Goal: Information Seeking & Learning: Learn about a topic

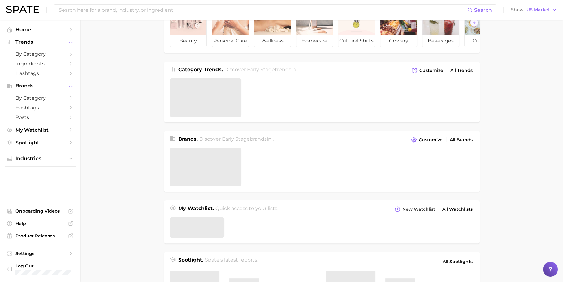
scroll to position [44, 0]
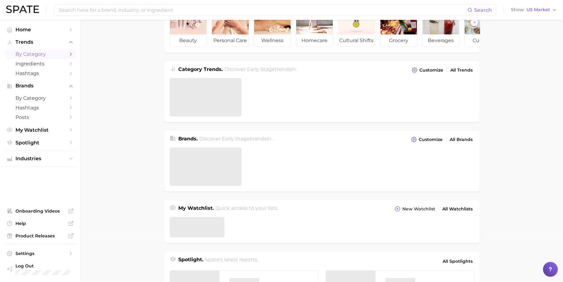
click at [62, 52] on span "by Category" at bounding box center [40, 54] width 50 height 6
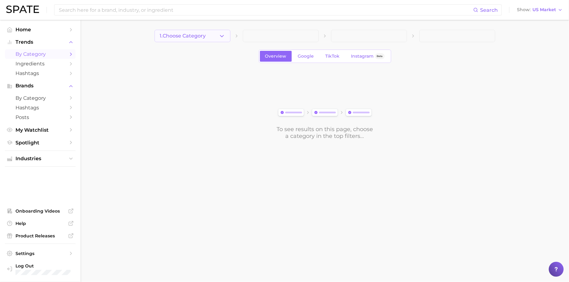
click at [216, 38] on button "1. Choose Category" at bounding box center [192, 36] width 76 height 12
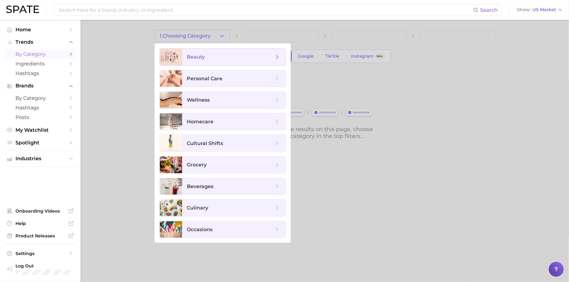
click at [216, 54] on span "beauty" at bounding box center [230, 57] width 87 height 7
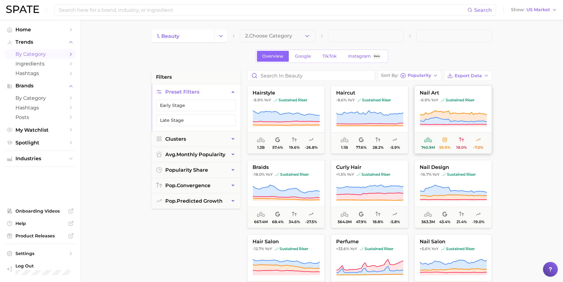
click at [462, 116] on icon at bounding box center [453, 115] width 67 height 11
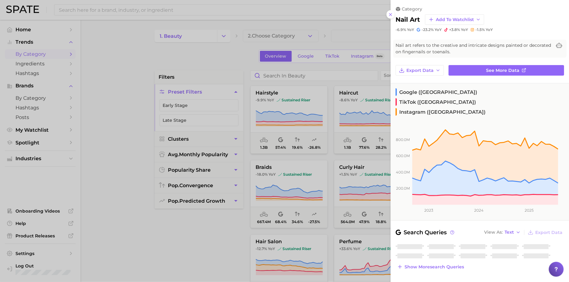
click at [345, 125] on div at bounding box center [284, 141] width 569 height 282
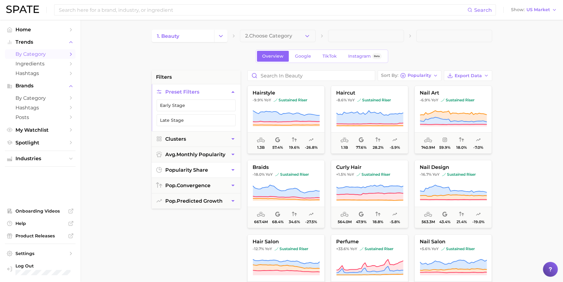
click at [192, 169] on span "popularity share" at bounding box center [186, 170] width 43 height 6
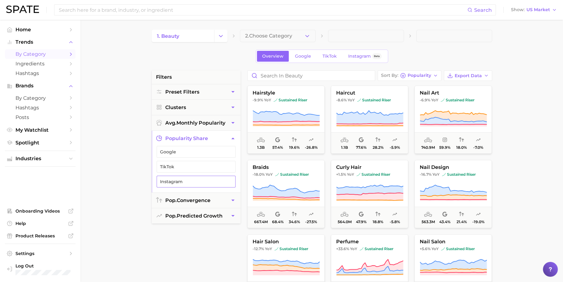
click at [196, 175] on button "Instagram" at bounding box center [196, 181] width 79 height 12
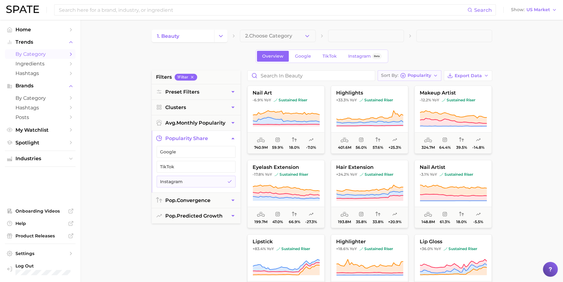
click at [426, 75] on span "Popularity" at bounding box center [420, 75] width 24 height 3
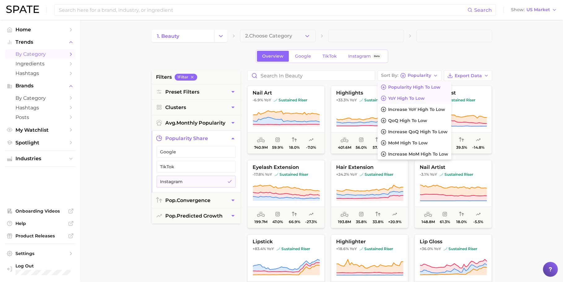
click at [423, 102] on button "YoY high to low" at bounding box center [415, 98] width 74 height 11
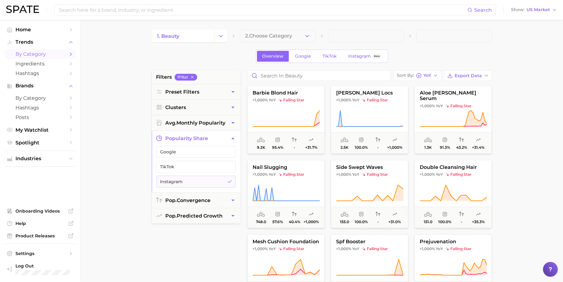
click at [434, 48] on div "1. beauty 2. Choose Category Overview Google TikTok Instagram Beta filters 1 Fi…" at bounding box center [322, 244] width 340 height 429
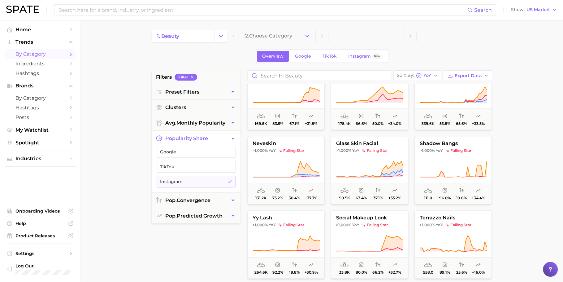
scroll to position [398, 0]
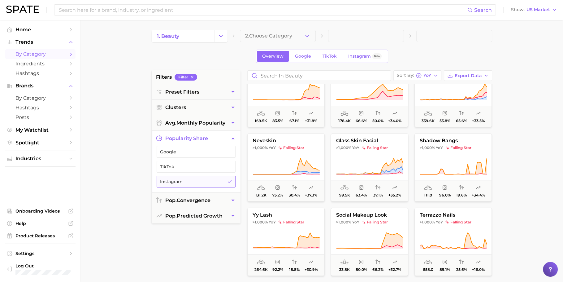
click at [181, 179] on span "Instagram" at bounding box center [191, 181] width 62 height 5
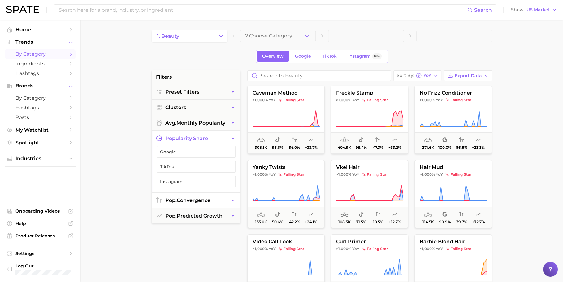
click at [200, 197] on span "pop. convergence" at bounding box center [187, 200] width 45 height 6
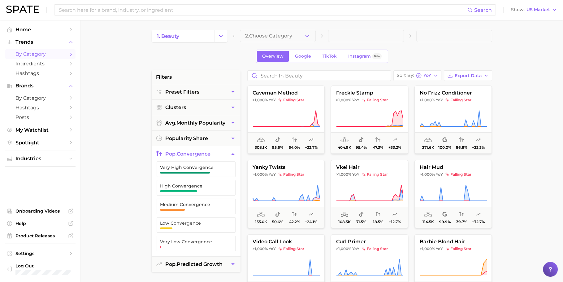
click at [204, 152] on span "pop. convergence" at bounding box center [187, 154] width 45 height 6
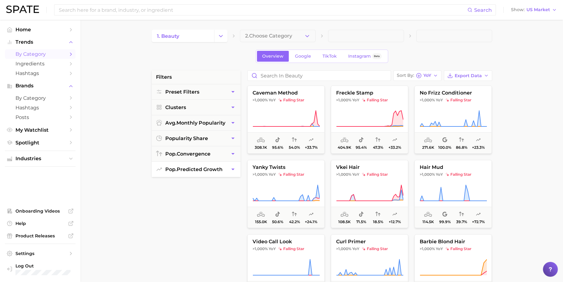
click at [198, 173] on button "pop. predicted growth" at bounding box center [196, 169] width 89 height 15
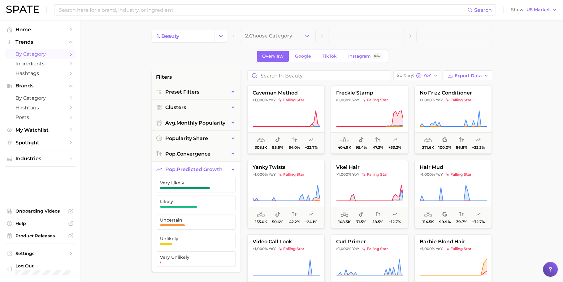
click at [198, 173] on button "pop. predicted growth" at bounding box center [196, 169] width 89 height 15
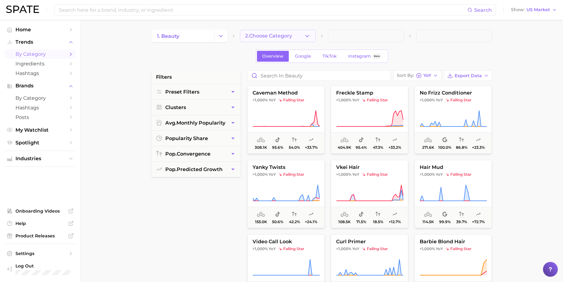
click at [259, 32] on button "2. Choose Category" at bounding box center [278, 36] width 76 height 12
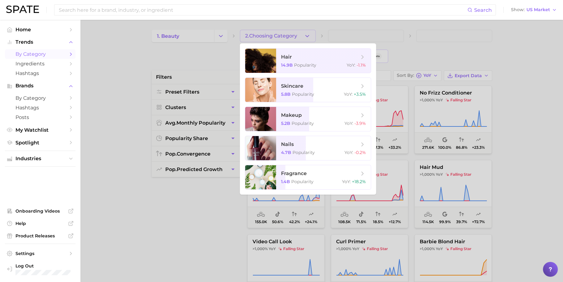
click at [259, 32] on div at bounding box center [281, 141] width 563 height 282
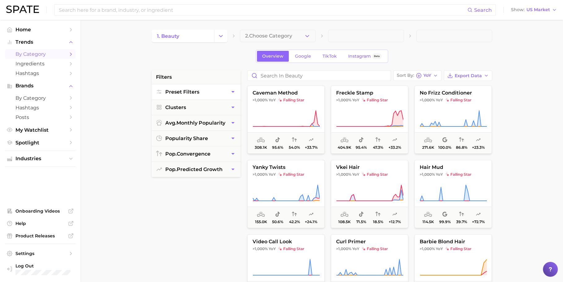
click at [204, 86] on button "Preset Filters" at bounding box center [196, 91] width 89 height 15
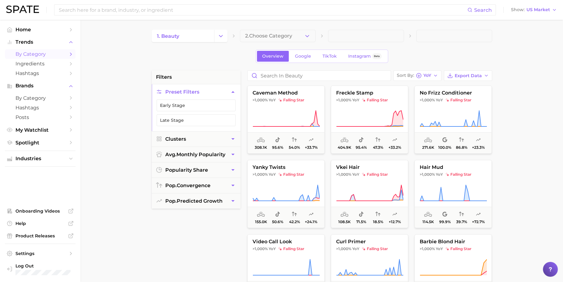
click at [204, 86] on button "Preset Filters" at bounding box center [196, 91] width 89 height 15
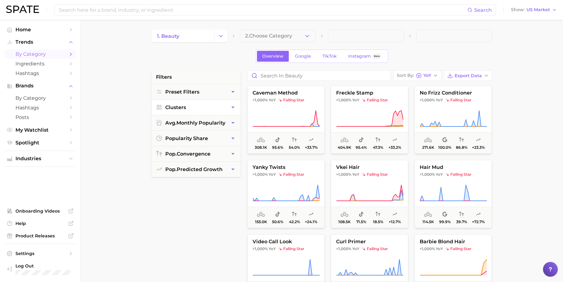
click at [202, 107] on button "Clusters" at bounding box center [196, 107] width 89 height 15
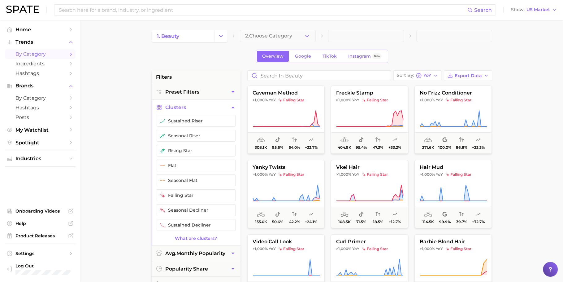
click at [202, 107] on button "Clusters" at bounding box center [196, 107] width 89 height 15
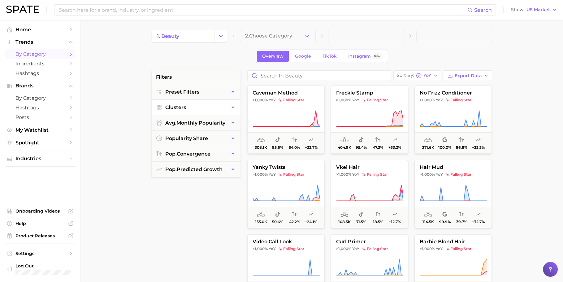
click at [202, 107] on button "Clusters" at bounding box center [196, 107] width 89 height 15
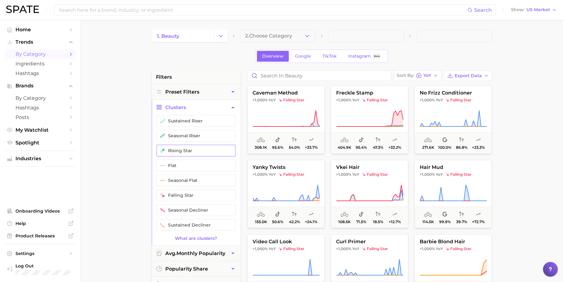
click at [195, 145] on button "rising star" at bounding box center [196, 151] width 79 height 12
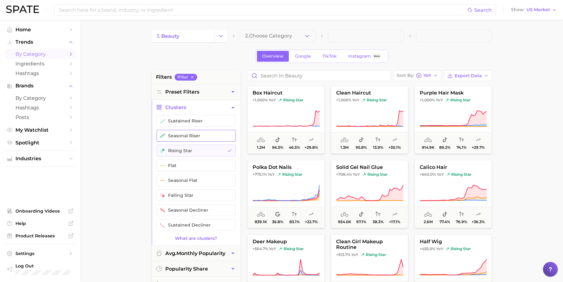
click at [197, 136] on button "seasonal riser" at bounding box center [196, 136] width 79 height 12
click at [198, 125] on button "sustained riser" at bounding box center [196, 121] width 79 height 12
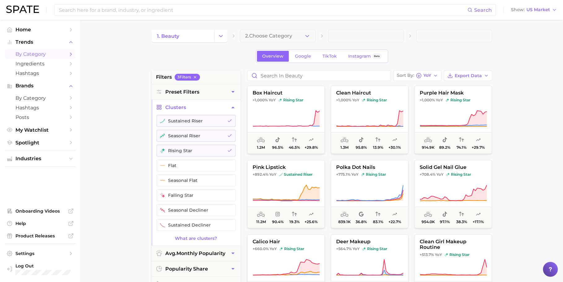
click at [202, 108] on button "Clusters" at bounding box center [196, 107] width 89 height 15
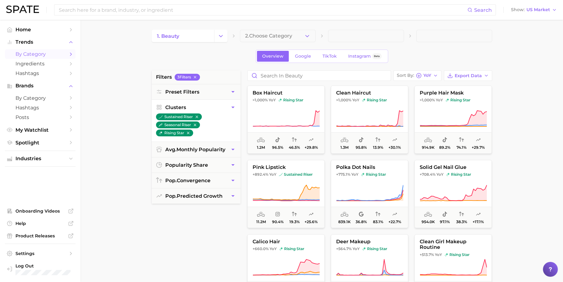
click at [231, 106] on icon "button" at bounding box center [233, 107] width 6 height 6
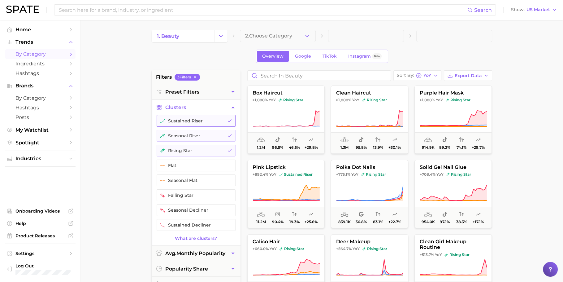
click at [190, 121] on button "sustained riser" at bounding box center [196, 121] width 79 height 12
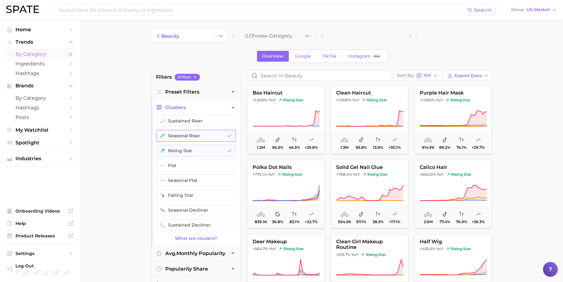
click at [191, 133] on button "seasonal riser" at bounding box center [196, 136] width 79 height 12
click at [192, 145] on button "rising star" at bounding box center [196, 151] width 79 height 12
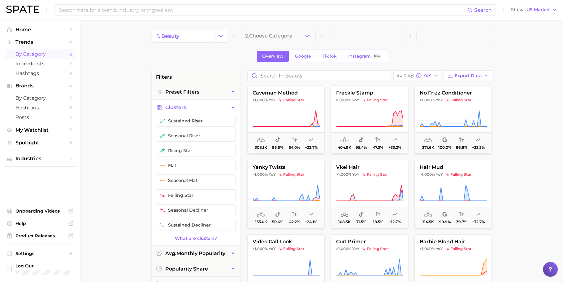
click at [197, 106] on button "Clusters" at bounding box center [196, 107] width 89 height 15
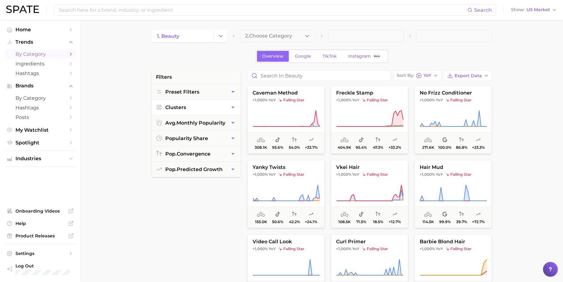
scroll to position [7, 0]
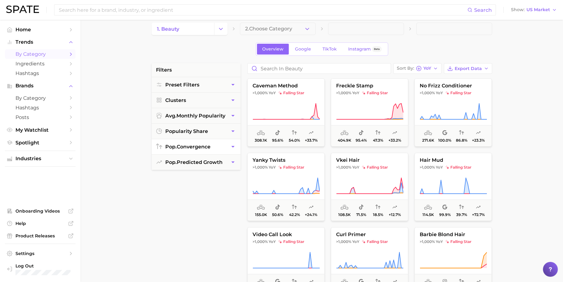
click at [191, 139] on button "pop. convergence" at bounding box center [196, 146] width 89 height 15
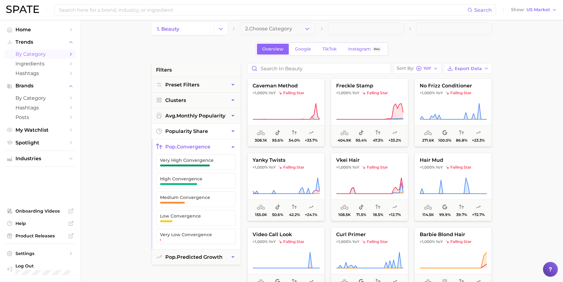
click at [194, 128] on span "popularity share" at bounding box center [186, 131] width 43 height 6
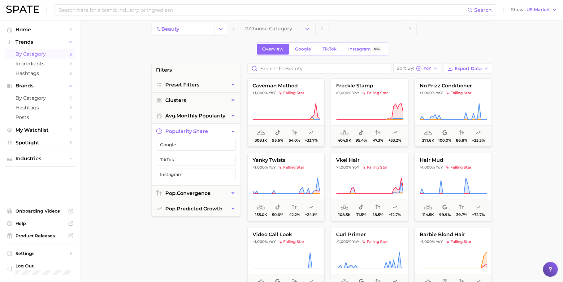
click at [138, 115] on main "1. beauty 2. Choose Category Overview Google TikTok Instagram Beta filters Pres…" at bounding box center [321, 247] width 482 height 469
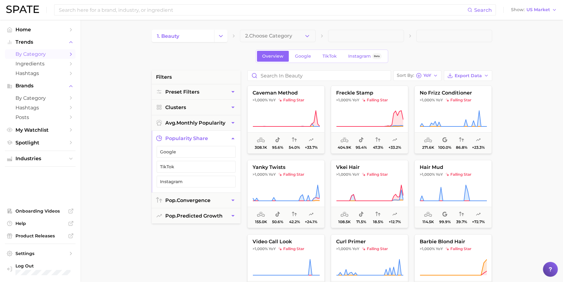
click at [450, 50] on div "Overview Google TikTok Instagram Beta" at bounding box center [322, 56] width 340 height 13
click at [456, 37] on span at bounding box center [454, 36] width 76 height 12
click at [460, 54] on div "Overview Google TikTok Instagram Beta" at bounding box center [322, 56] width 340 height 13
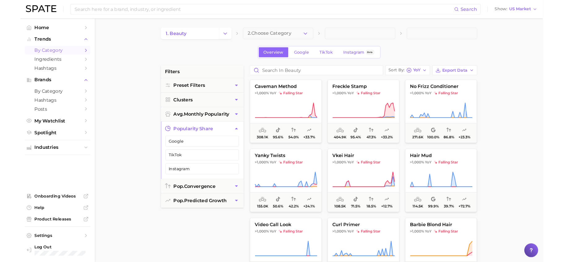
scroll to position [4, 0]
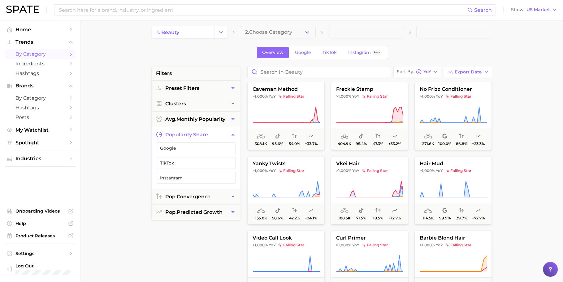
click at [134, 92] on main "1. beauty 2. Choose Category Overview Google TikTok Instagram Beta filters Pres…" at bounding box center [321, 250] width 482 height 469
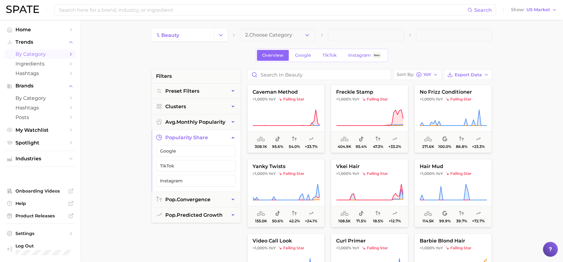
scroll to position [0, 0]
click at [52, 53] on span "by Category" at bounding box center [40, 54] width 50 height 6
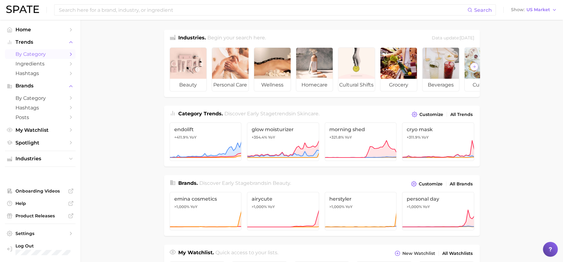
click at [49, 55] on span "by Category" at bounding box center [40, 54] width 50 height 6
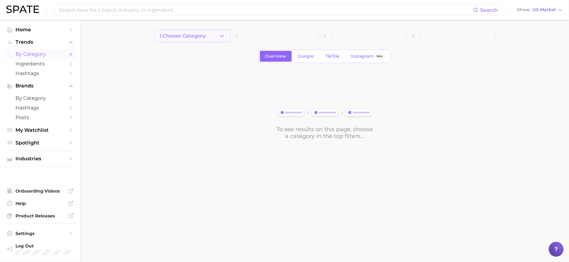
click at [173, 32] on button "1. Choose Category" at bounding box center [192, 36] width 76 height 12
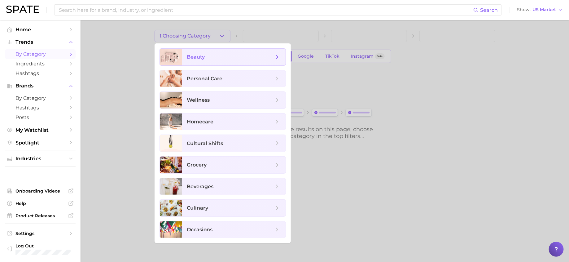
click at [195, 57] on span "beauty" at bounding box center [196, 57] width 18 height 6
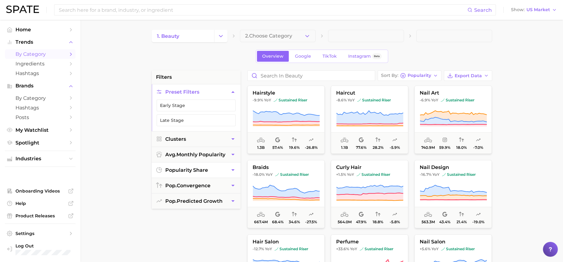
click at [196, 167] on span "popularity share" at bounding box center [186, 170] width 43 height 6
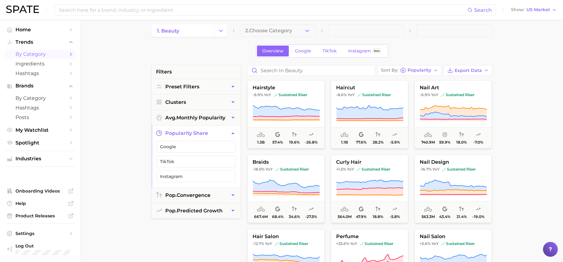
scroll to position [7, 0]
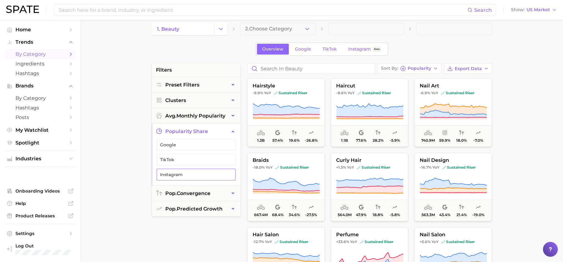
click at [196, 172] on span "Instagram" at bounding box center [191, 174] width 62 height 5
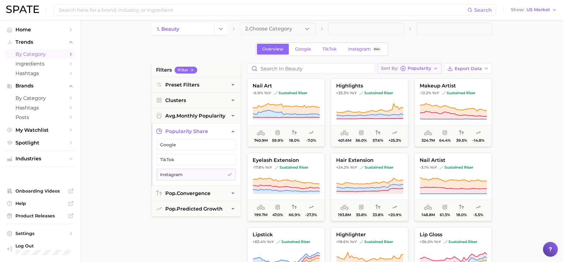
click at [416, 67] on span "Popularity" at bounding box center [420, 68] width 24 height 3
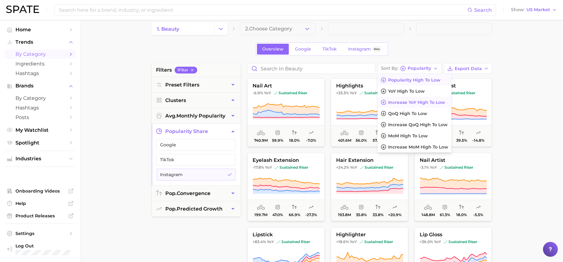
click at [412, 100] on span "Increase YoY high to low" at bounding box center [416, 102] width 57 height 5
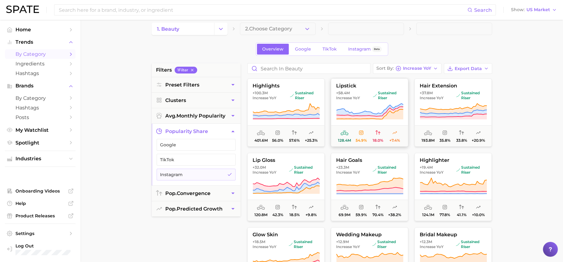
click at [364, 111] on icon at bounding box center [369, 109] width 67 height 13
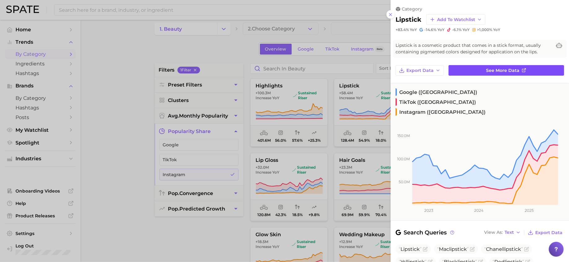
click at [513, 75] on link "See more data" at bounding box center [505, 70] width 115 height 11
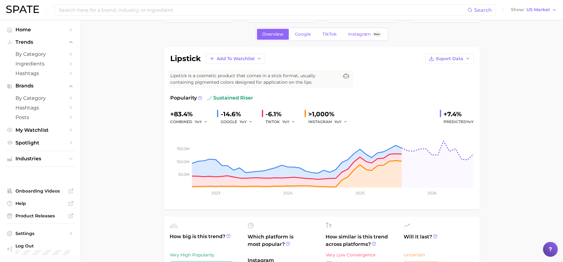
scroll to position [33, 0]
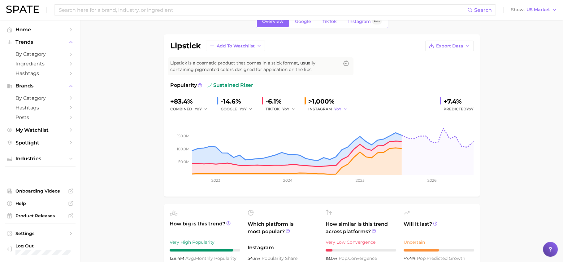
click at [340, 107] on span "YoY" at bounding box center [337, 108] width 7 height 5
click at [344, 129] on span "QoQ" at bounding box center [342, 129] width 10 height 5
click at [343, 108] on button "QoQ" at bounding box center [341, 108] width 15 height 7
click at [344, 139] on span "MoM" at bounding box center [342, 140] width 11 height 5
click at [342, 110] on span "MoM" at bounding box center [338, 108] width 9 height 5
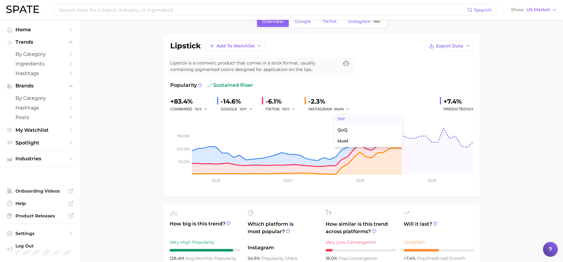
click at [344, 115] on button "YoY" at bounding box center [368, 118] width 68 height 11
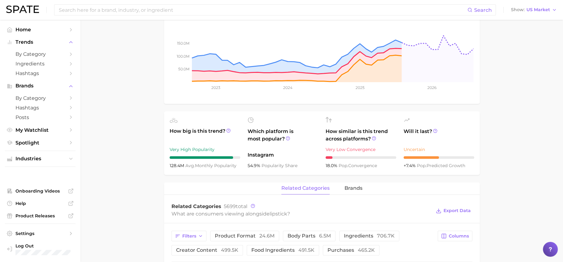
scroll to position [126, 0]
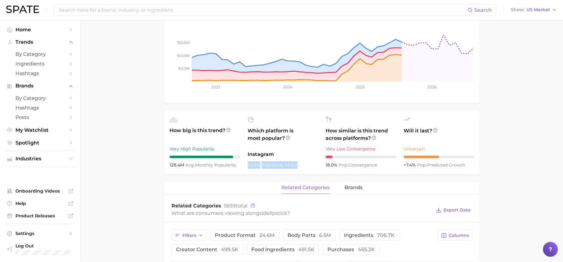
drag, startPoint x: 246, startPoint y: 164, endPoint x: 300, endPoint y: 163, distance: 53.9
click at [300, 163] on ul "How big is this trend? Very High Popularity 128.4m avg. monthly popularity Whic…" at bounding box center [322, 141] width 316 height 63
click at [300, 163] on div "54.9% popularity share" at bounding box center [283, 164] width 71 height 7
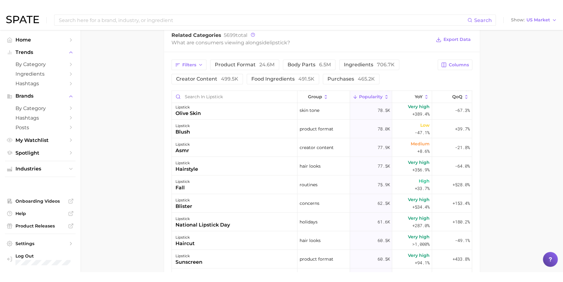
scroll to position [507, 0]
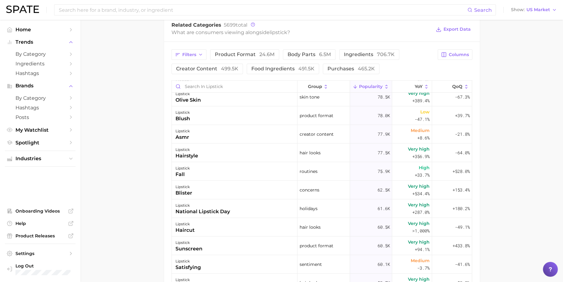
click at [104, 92] on main "1. makeup 2. lip makeup 3. lipstick products 4. lipstick Overview Google TikTok…" at bounding box center [321, 56] width 482 height 687
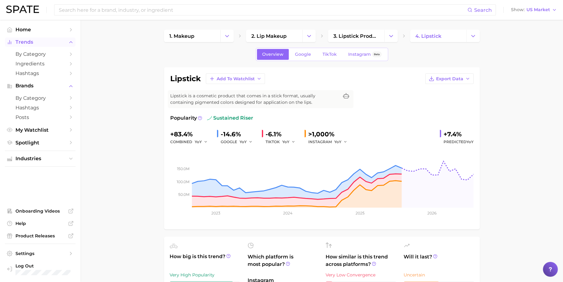
click at [28, 44] on span "Trends" at bounding box center [40, 42] width 50 height 6
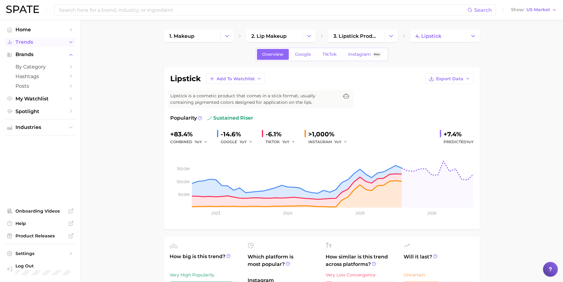
click at [29, 39] on button "Trends" at bounding box center [40, 41] width 71 height 9
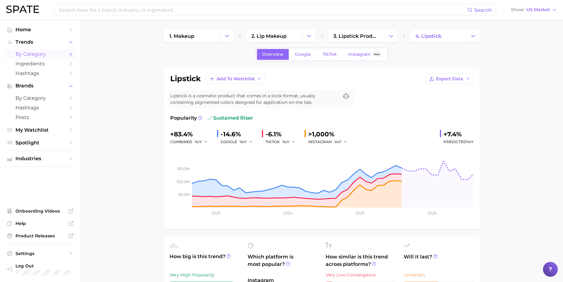
click at [29, 56] on span "by Category" at bounding box center [40, 54] width 50 height 6
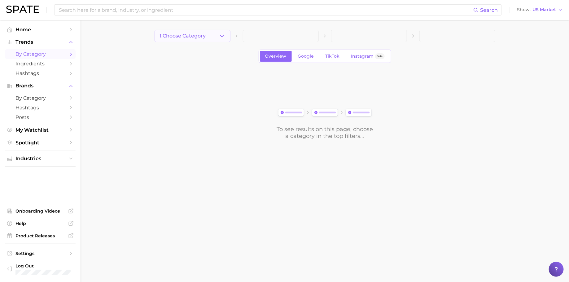
click at [172, 33] on span "1. Choose Category" at bounding box center [183, 36] width 46 height 6
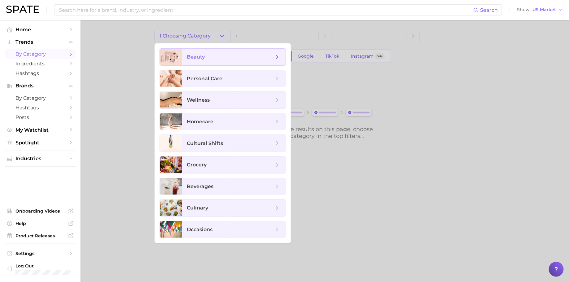
click at [174, 52] on div at bounding box center [171, 57] width 22 height 17
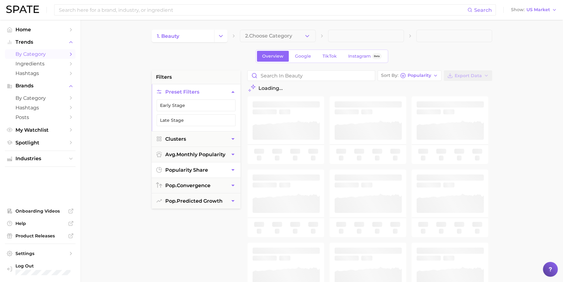
click at [205, 172] on button "popularity share" at bounding box center [196, 169] width 89 height 15
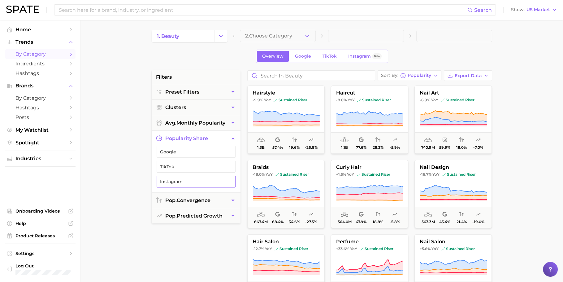
click at [198, 184] on button "Instagram" at bounding box center [196, 181] width 79 height 12
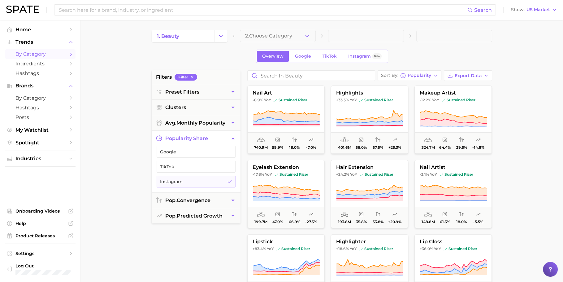
drag, startPoint x: 108, startPoint y: 125, endPoint x: 108, endPoint y: 129, distance: 4.0
click at [108, 125] on main "1. beauty 2. Choose Category Overview Google TikTok Instagram Beta filters 1 Fi…" at bounding box center [321, 254] width 482 height 469
